Goal: Information Seeking & Learning: Learn about a topic

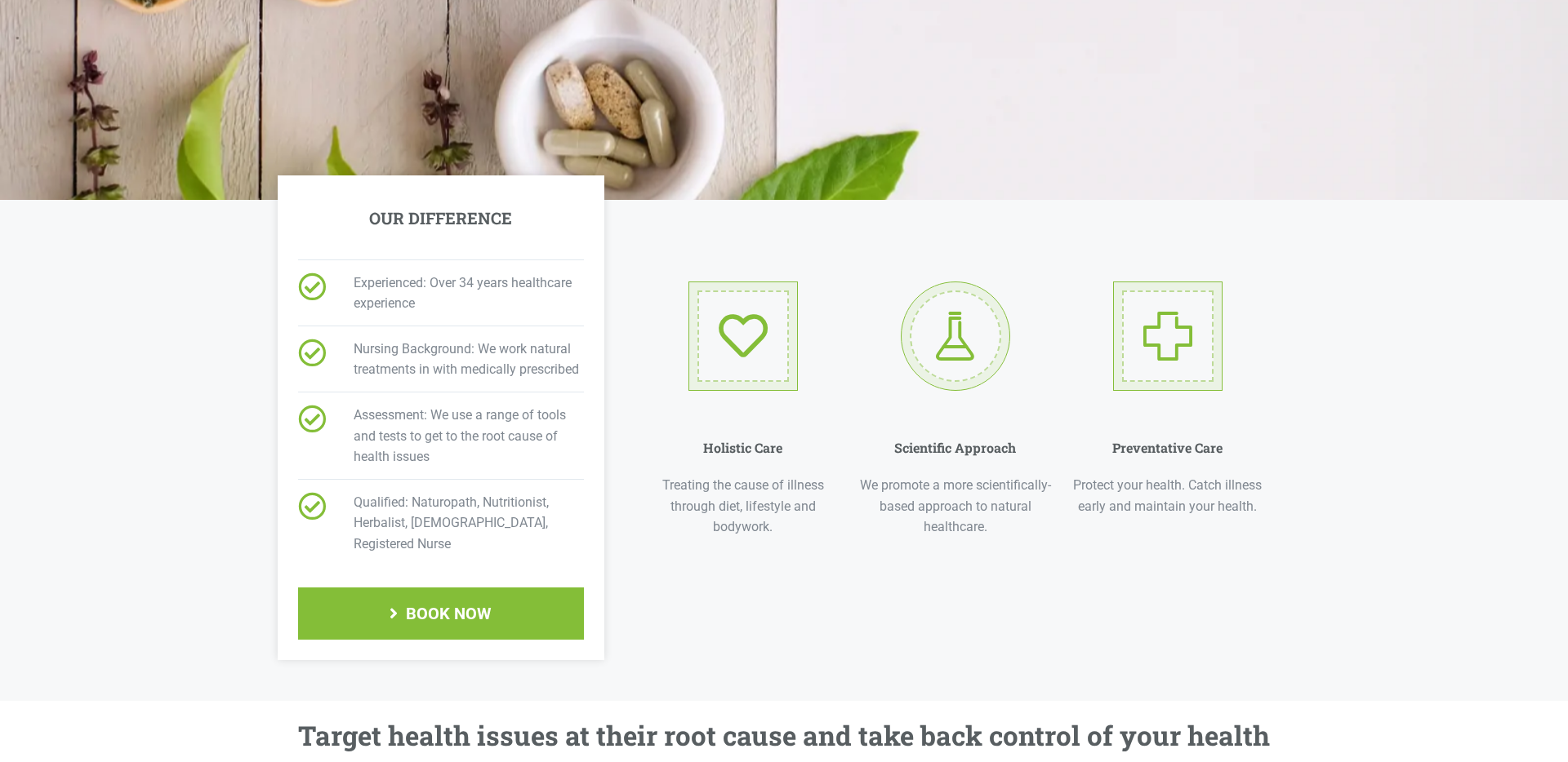
scroll to position [514, 0]
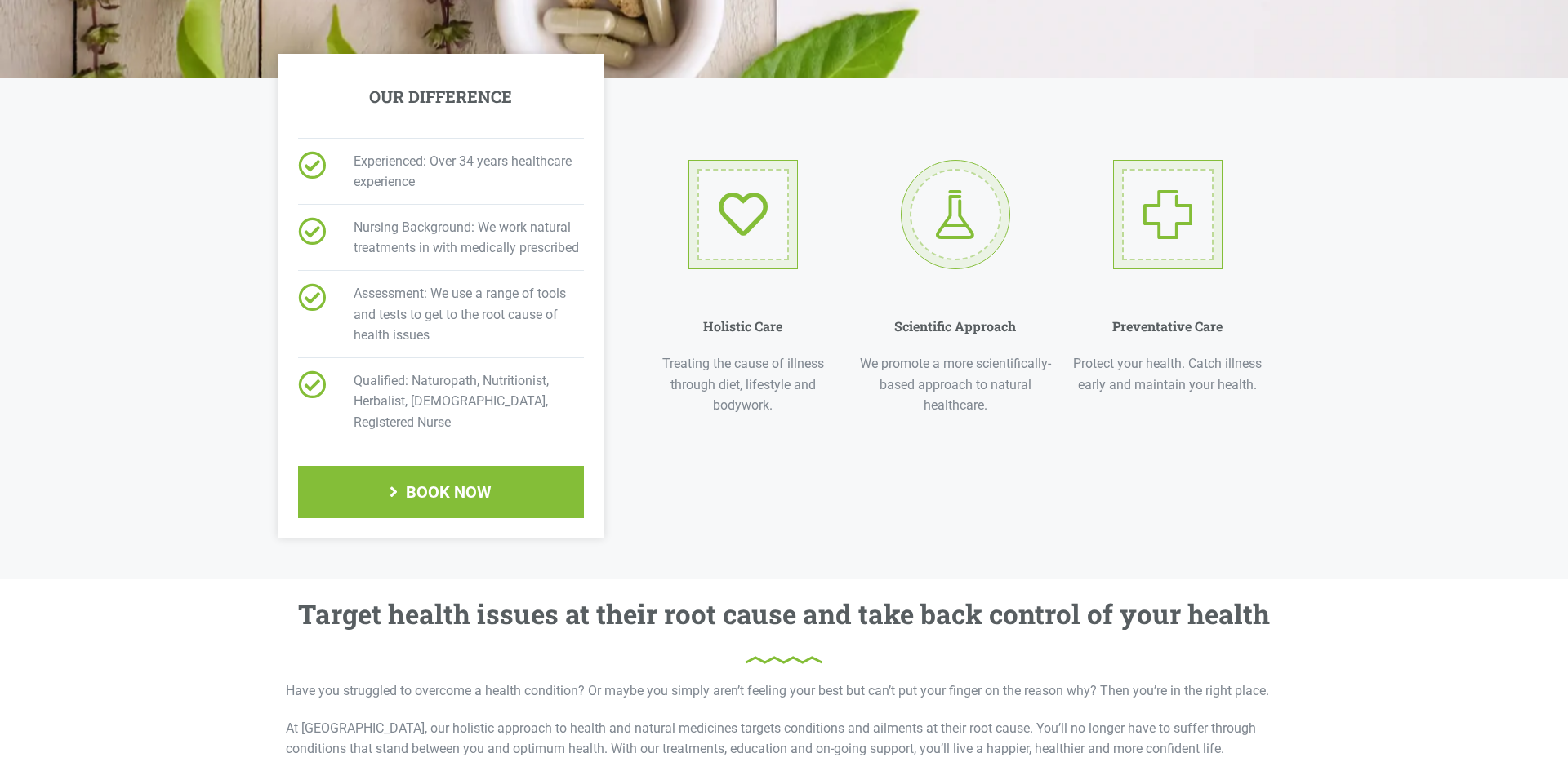
click at [1001, 370] on p "We promote a more scientifically-based approach to natural healthcare." at bounding box center [955, 384] width 196 height 63
drag, startPoint x: 933, startPoint y: 240, endPoint x: 953, endPoint y: 235, distance: 20.6
click at [933, 240] on div at bounding box center [955, 214] width 109 height 109
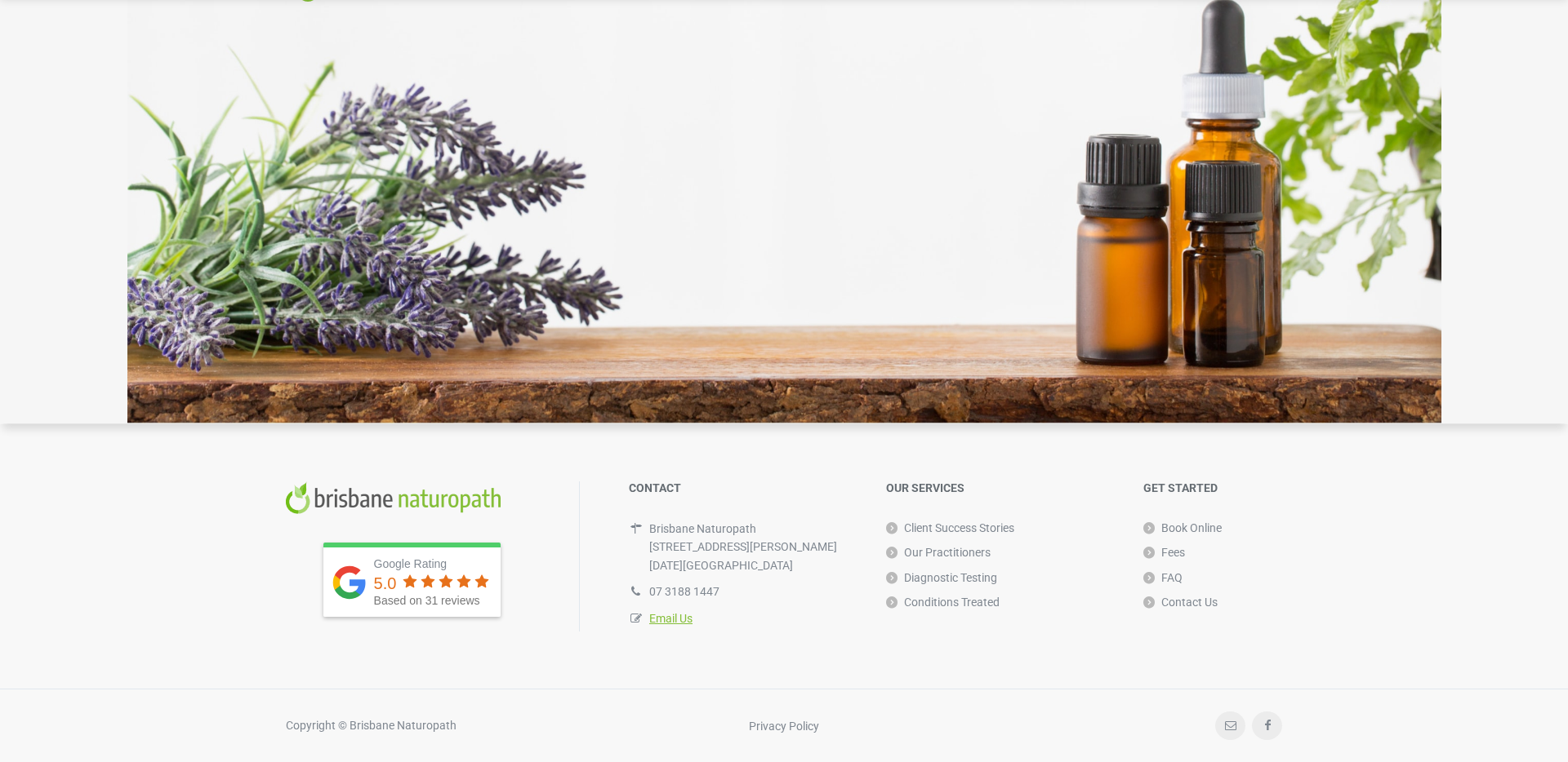
scroll to position [4614, 0]
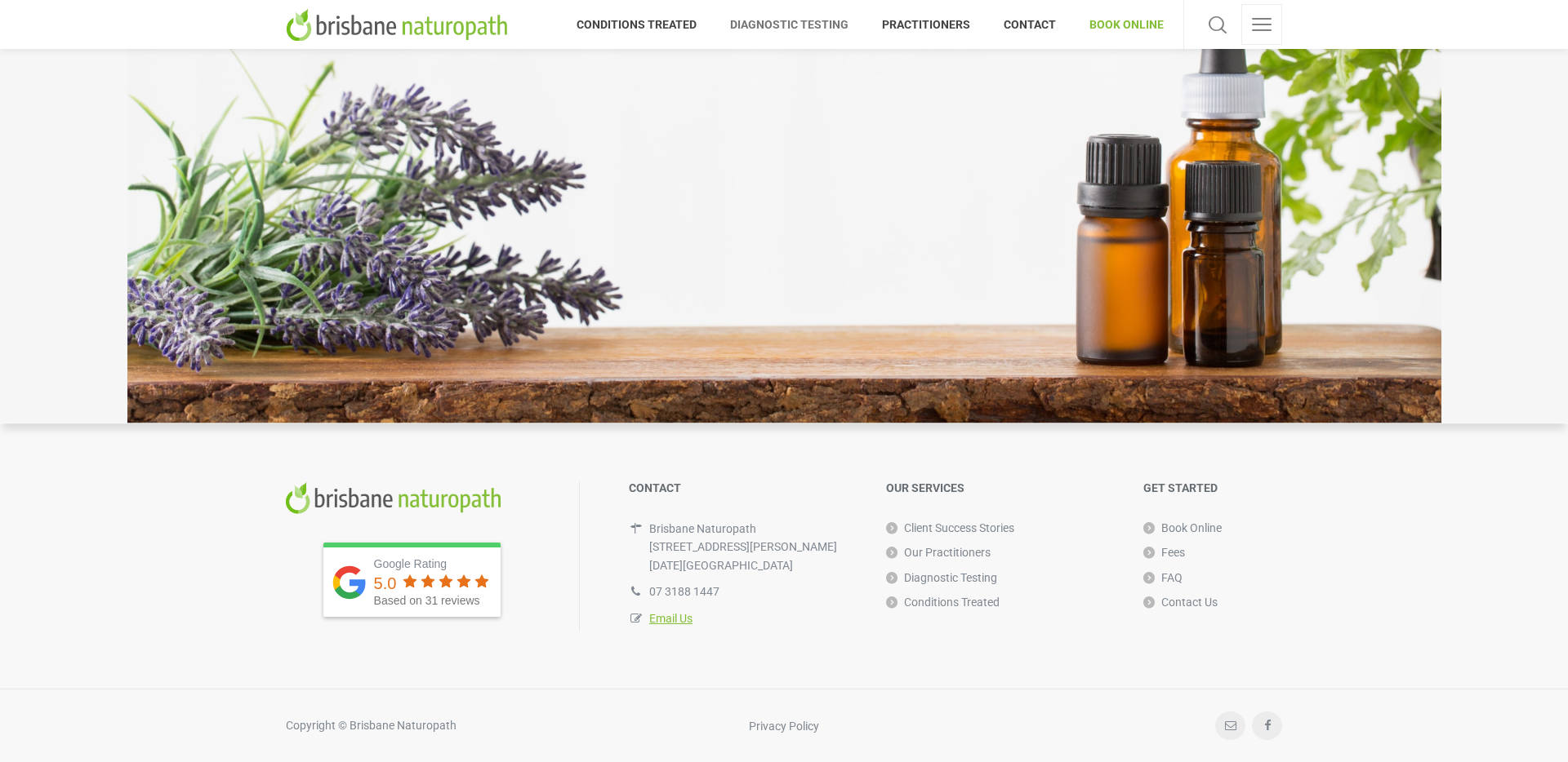
click at [759, 29] on span "DIAGNOSTIC TESTING" at bounding box center [789, 24] width 152 height 26
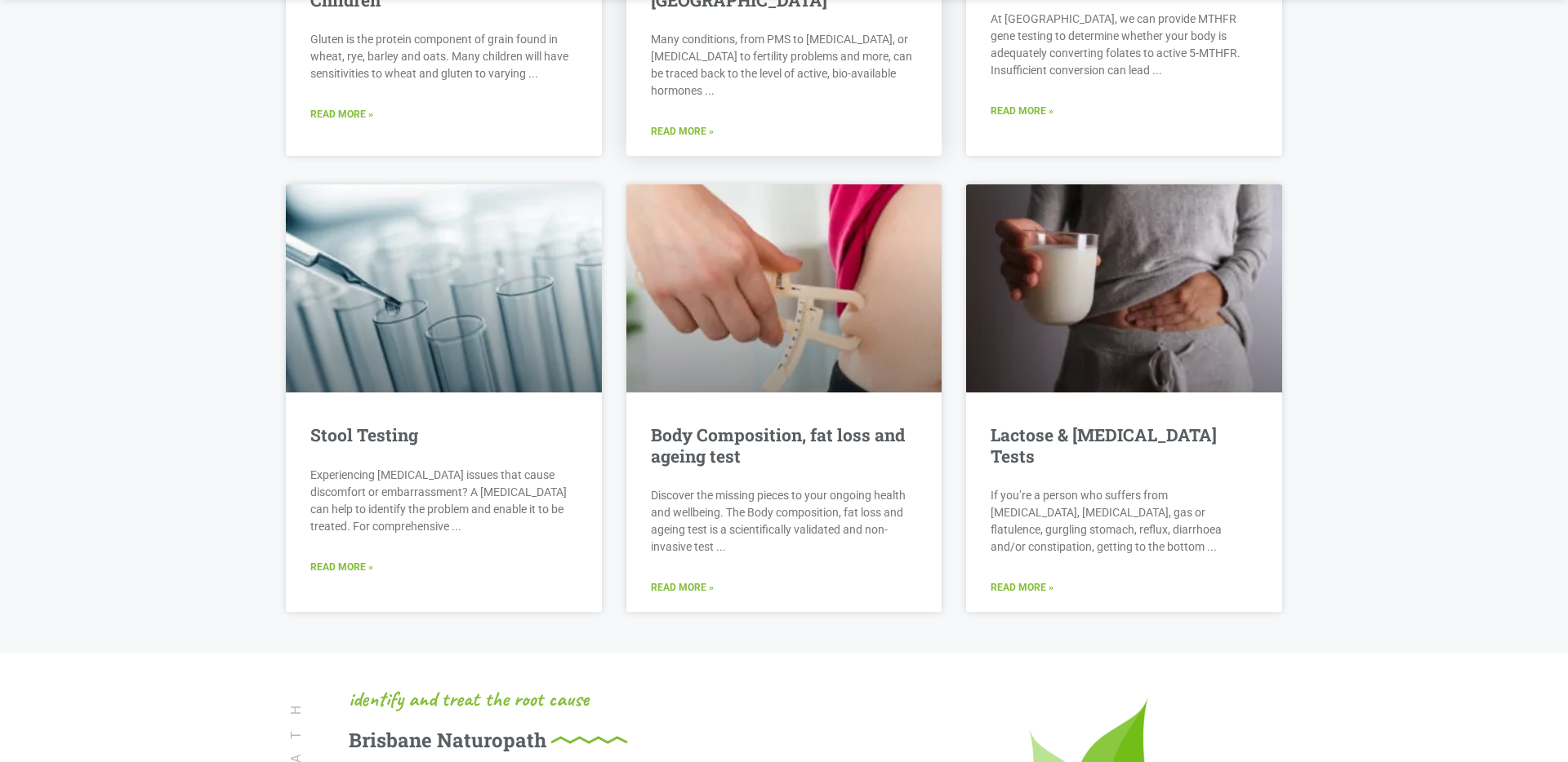
scroll to position [3147, 0]
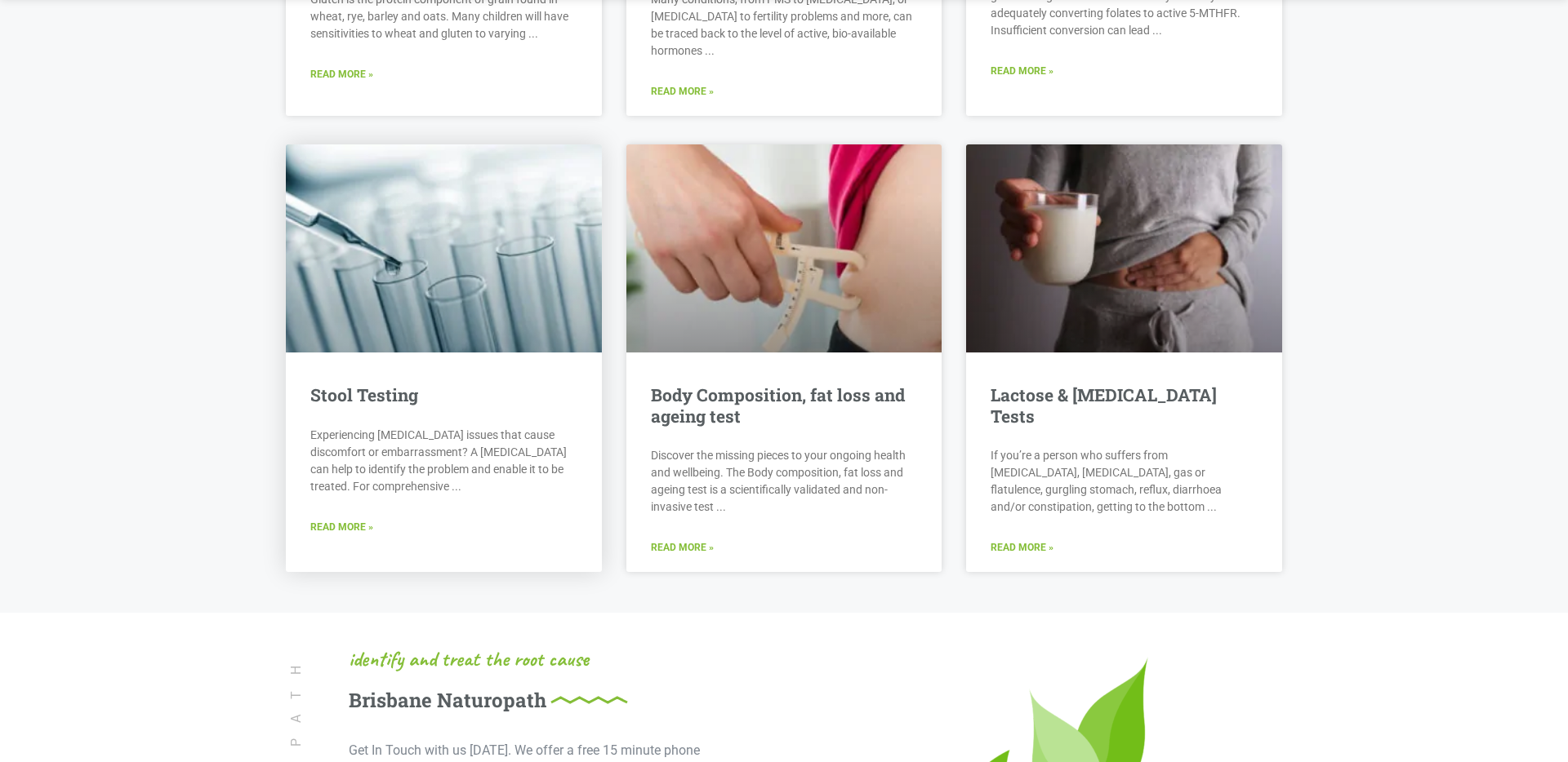
click at [355, 520] on link "Read More »" at bounding box center [341, 527] width 63 height 15
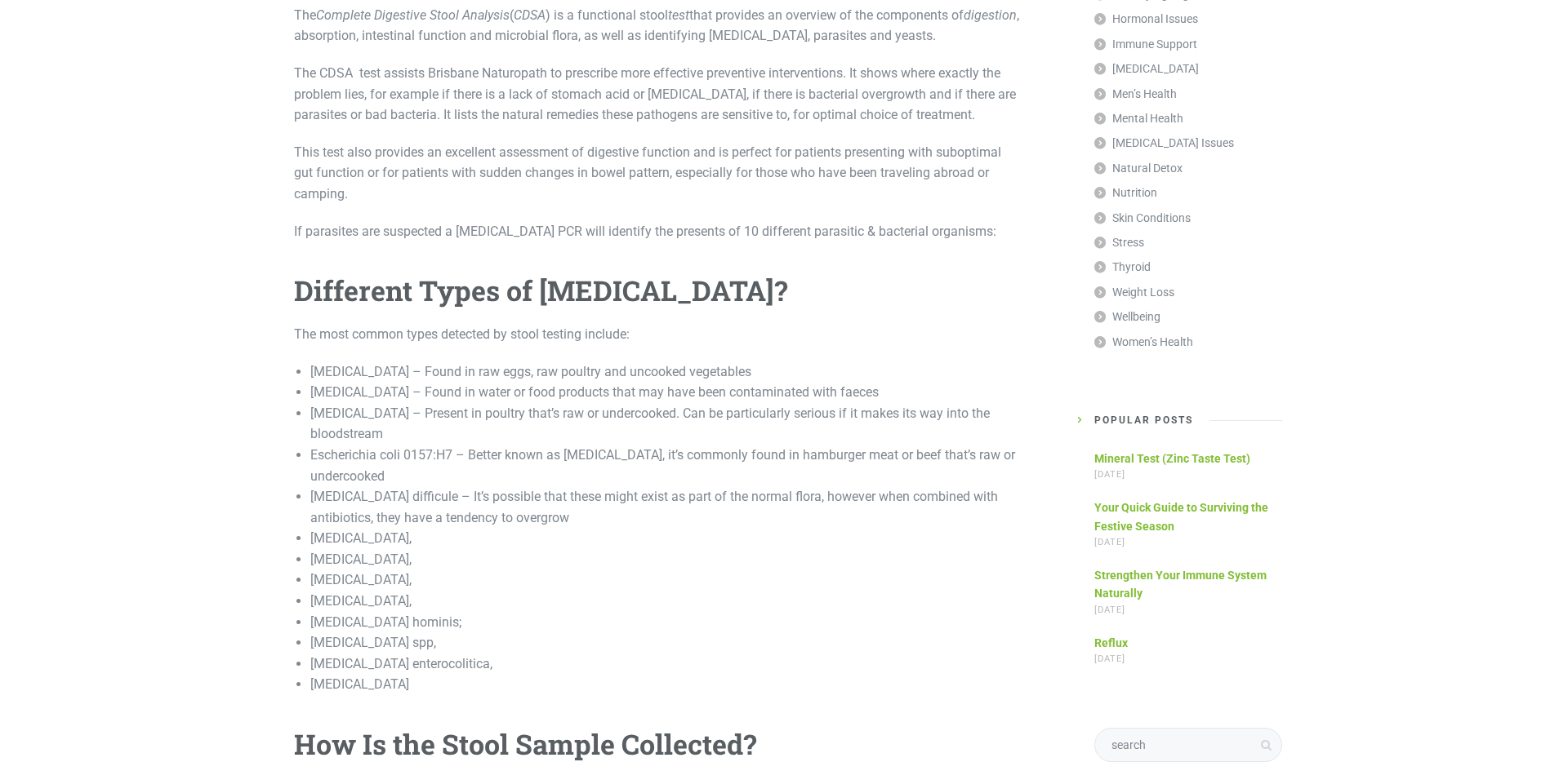
scroll to position [1202, 0]
